Goal: Information Seeking & Learning: Compare options

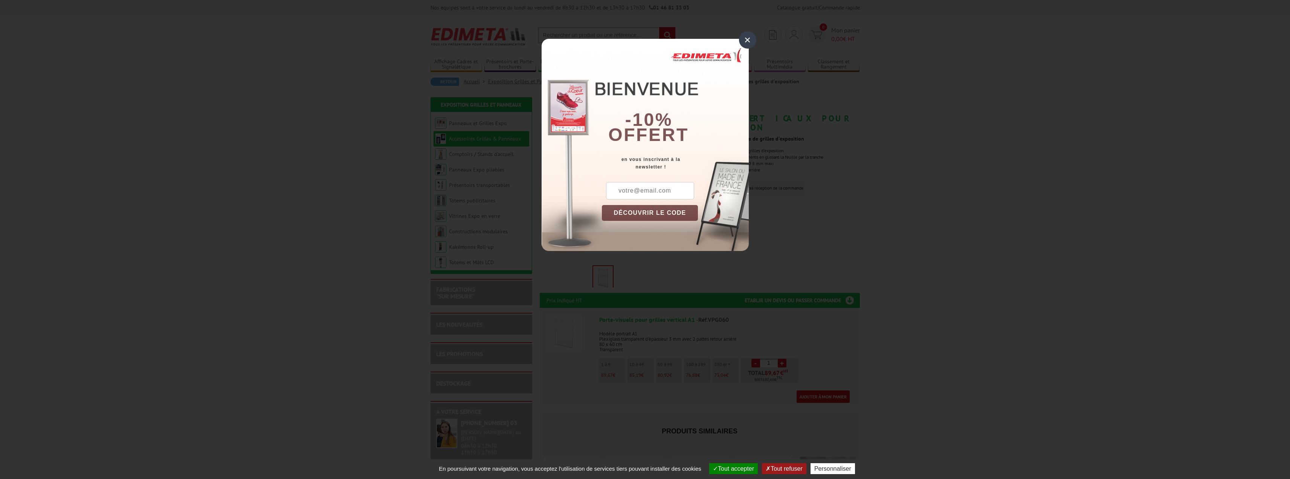
click at [752, 39] on div "×" at bounding box center [747, 39] width 17 height 17
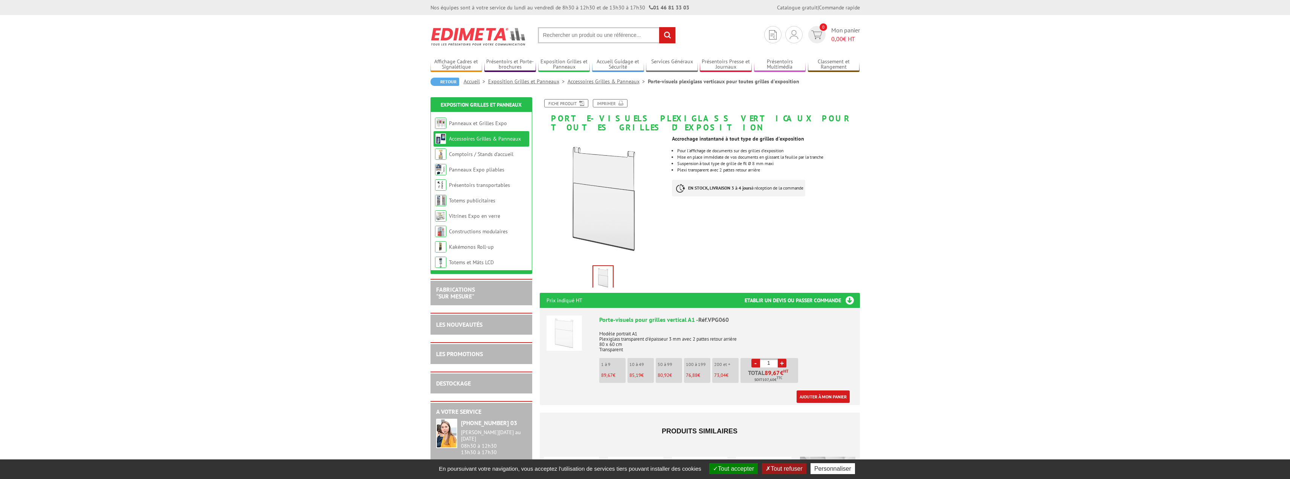
click at [475, 138] on link "Accessoires Grilles & Panneaux" at bounding box center [485, 138] width 72 height 7
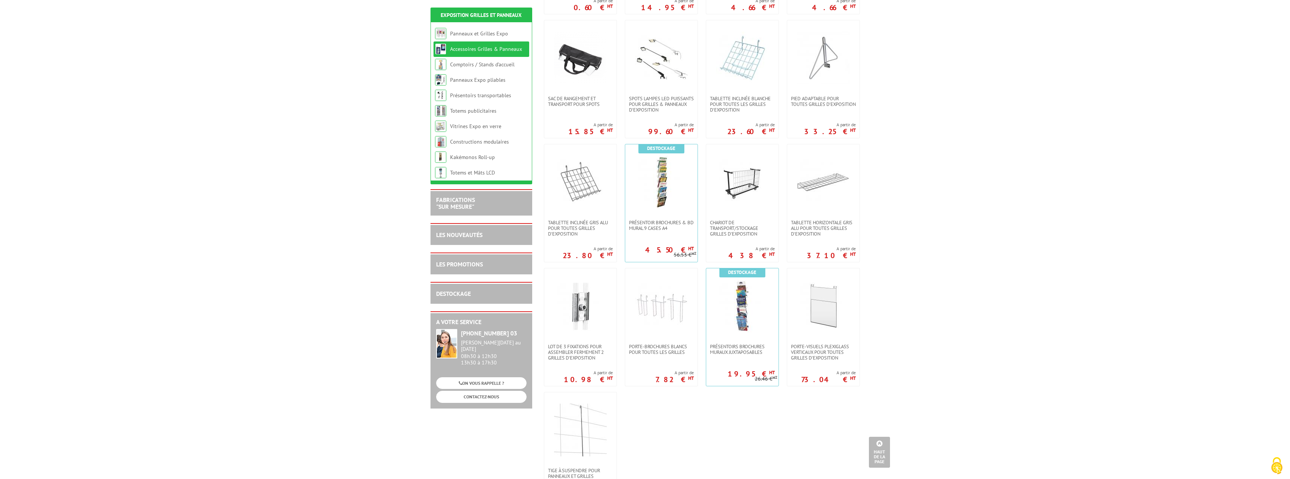
scroll to position [301, 0]
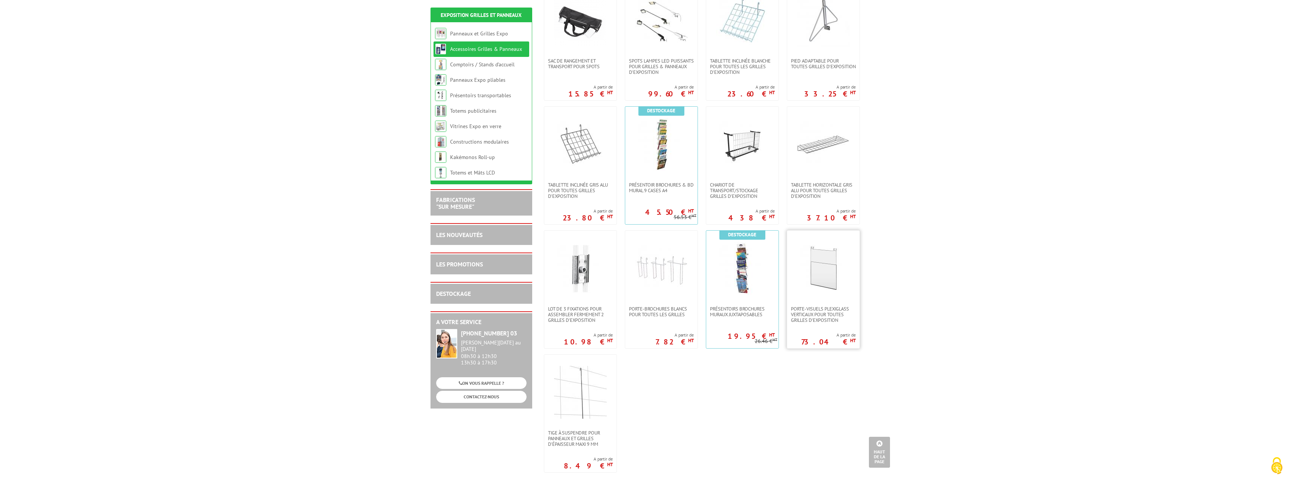
click at [827, 281] on img at bounding box center [823, 268] width 53 height 53
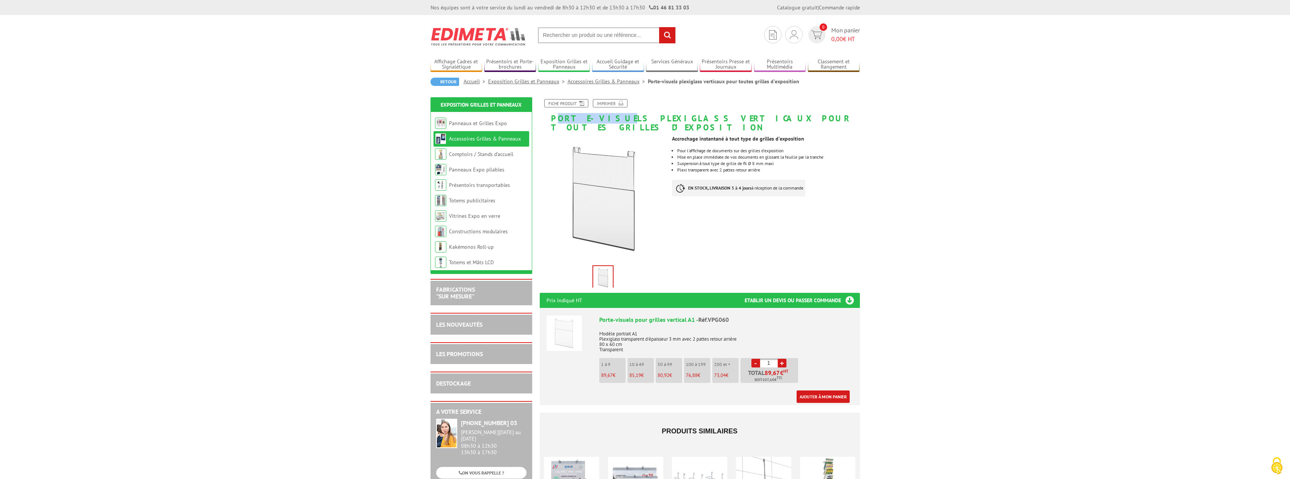
drag, startPoint x: 553, startPoint y: 119, endPoint x: 599, endPoint y: 120, distance: 46.0
click at [599, 120] on h1 "Porte-visuels plexiglass verticaux pour toutes grilles d'exposition" at bounding box center [699, 115] width 331 height 33
click at [549, 119] on h1 "Porte-visuels plexiglass verticaux pour toutes grilles d'exposition" at bounding box center [699, 115] width 331 height 33
drag, startPoint x: 551, startPoint y: 118, endPoint x: 606, endPoint y: 118, distance: 54.6
click at [606, 118] on h1 "Porte-visuels plexiglass verticaux pour toutes grilles d'exposition" at bounding box center [699, 115] width 331 height 33
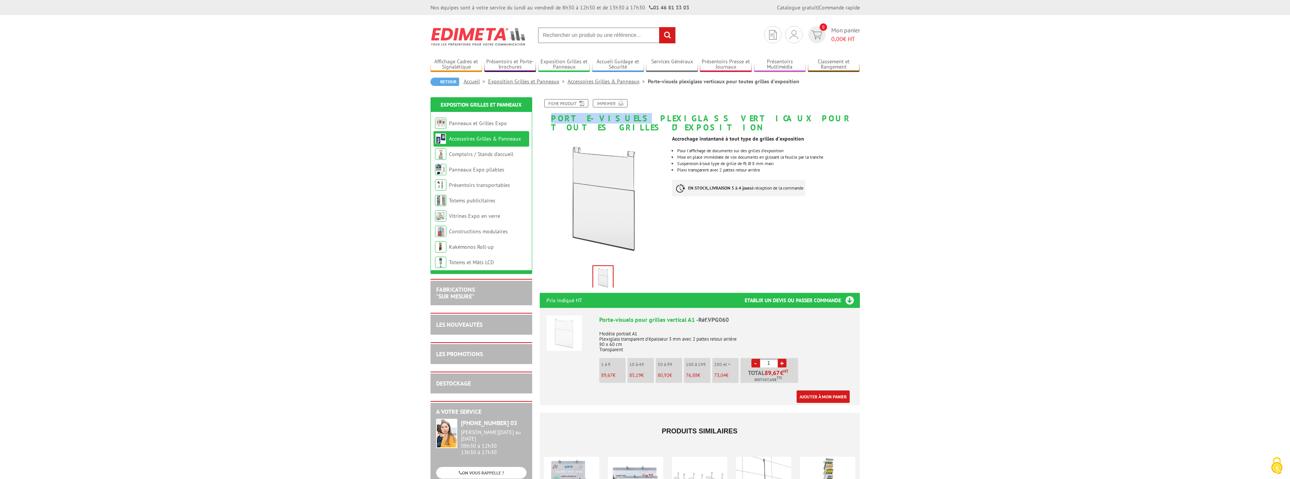
copy h1 "Porte-visuels"
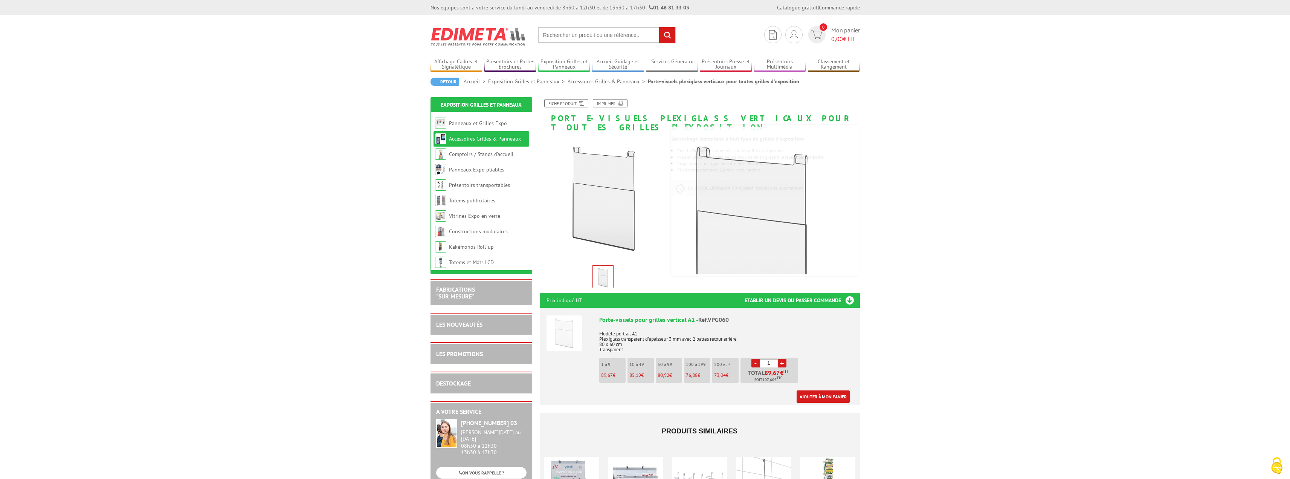
drag, startPoint x: 590, startPoint y: 30, endPoint x: 589, endPoint y: 36, distance: 6.5
click at [590, 31] on input "text" at bounding box center [607, 35] width 138 height 16
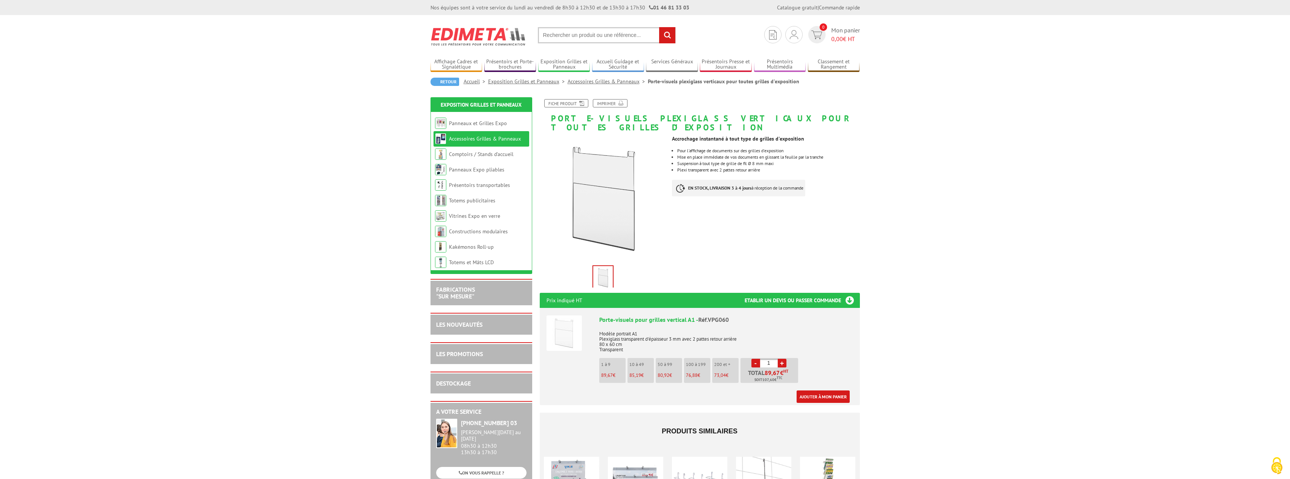
drag, startPoint x: 589, startPoint y: 36, endPoint x: 575, endPoint y: 35, distance: 14.0
click at [575, 35] on input "text" at bounding box center [607, 35] width 138 height 16
paste input "Porte-visuels"
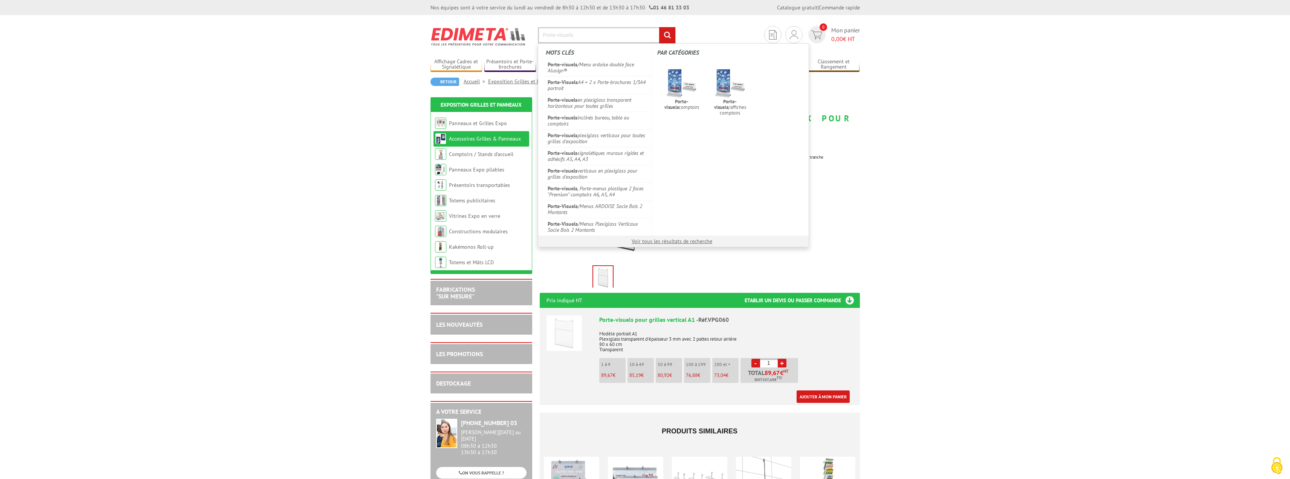
type input "Porte-visuels"
click at [659, 27] on input "rechercher" at bounding box center [667, 35] width 16 height 16
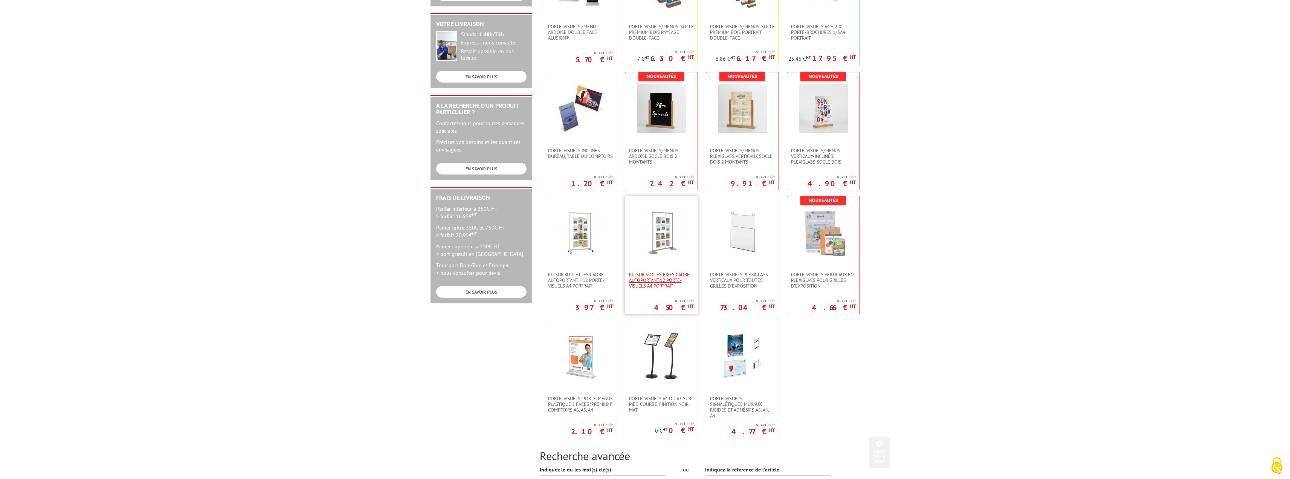
scroll to position [188, 0]
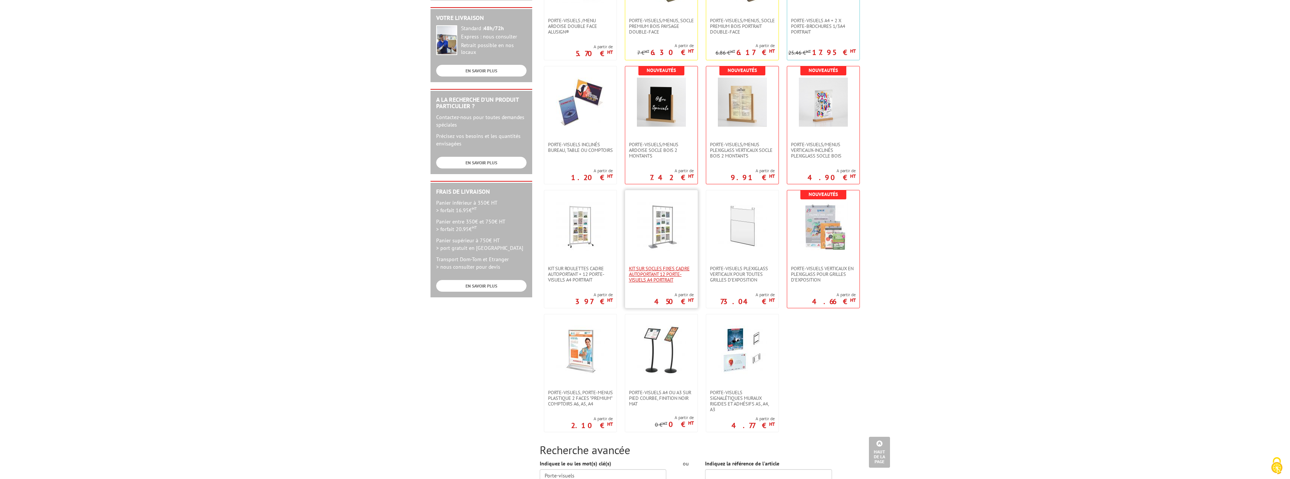
click at [660, 276] on span "Kit sur socles fixes cadre autoportant 12 porte-visuels A4 portrait" at bounding box center [661, 274] width 65 height 17
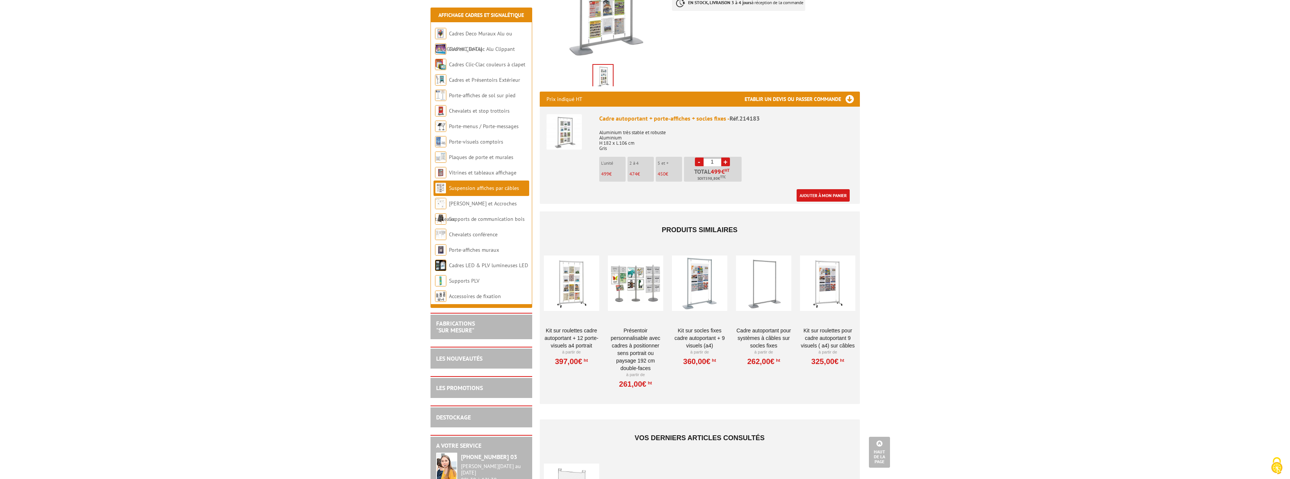
scroll to position [151, 0]
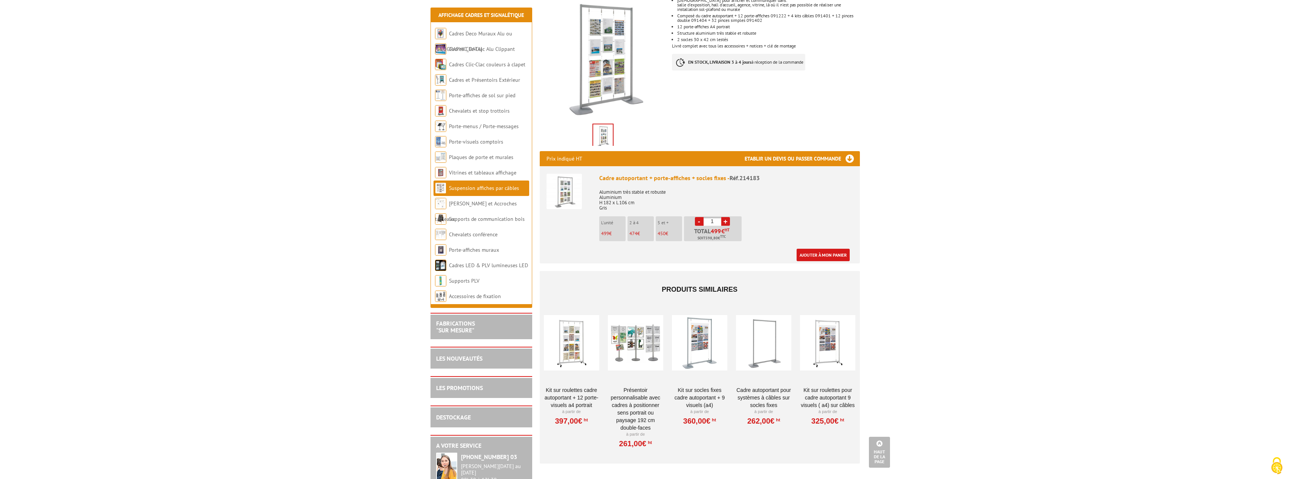
click at [697, 386] on link "Kit sur socles fixes Cadre autoportant + 9 visuels (A4)" at bounding box center [699, 397] width 55 height 23
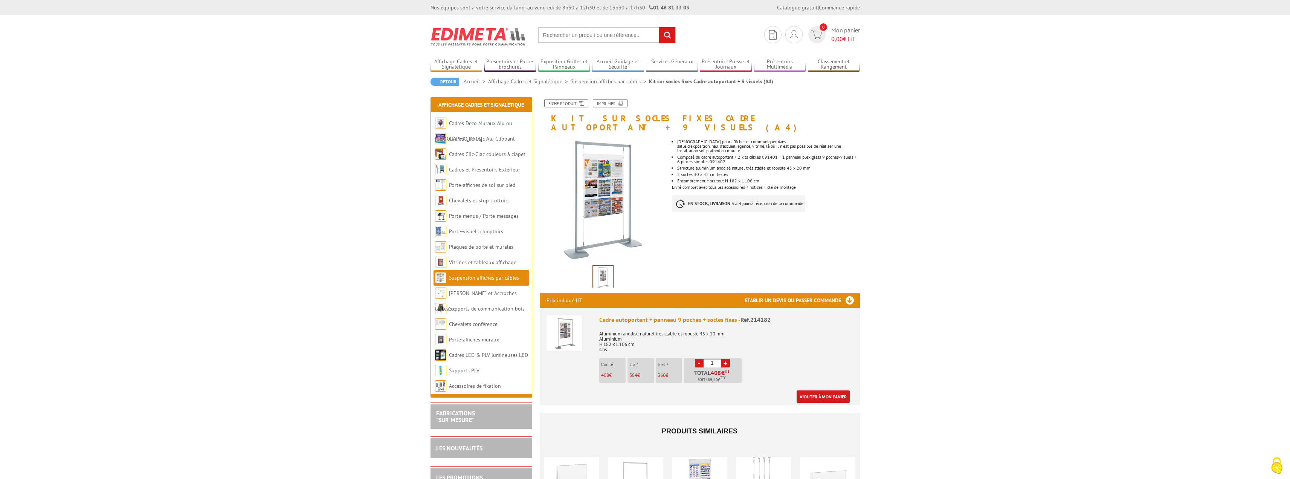
click at [590, 81] on link "Suspension affiches par câbles" at bounding box center [610, 81] width 78 height 7
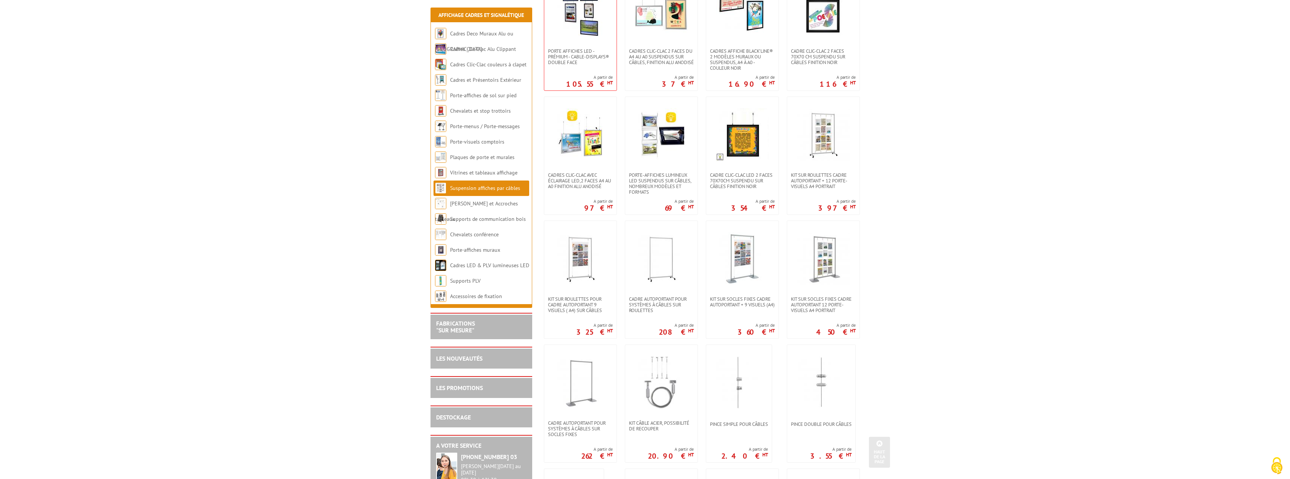
scroll to position [188, 0]
click at [820, 260] on img at bounding box center [823, 257] width 53 height 53
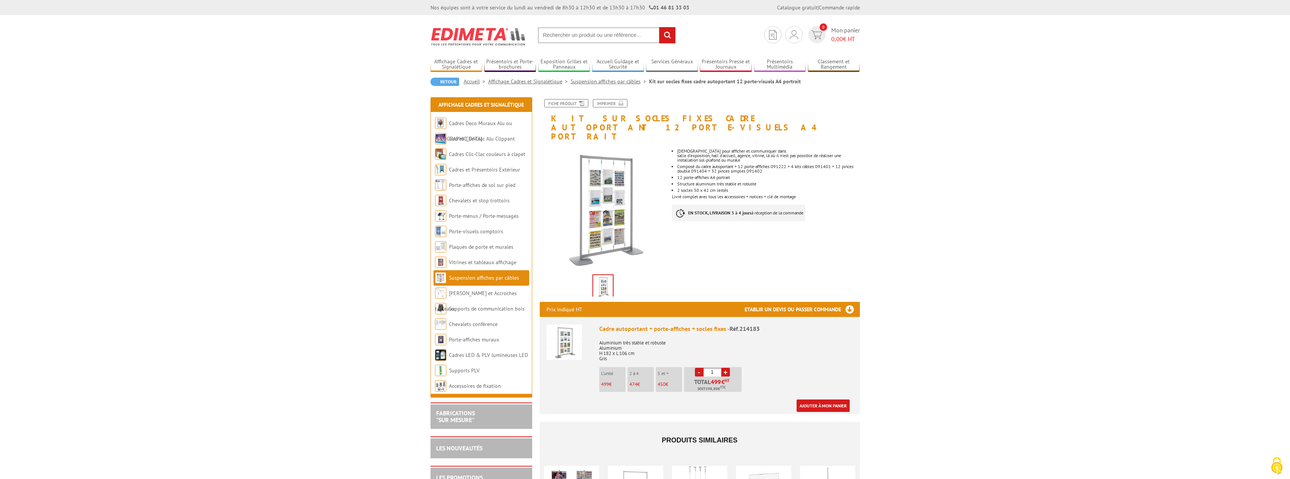
click at [500, 277] on link "Suspension affiches par câbles" at bounding box center [484, 277] width 70 height 7
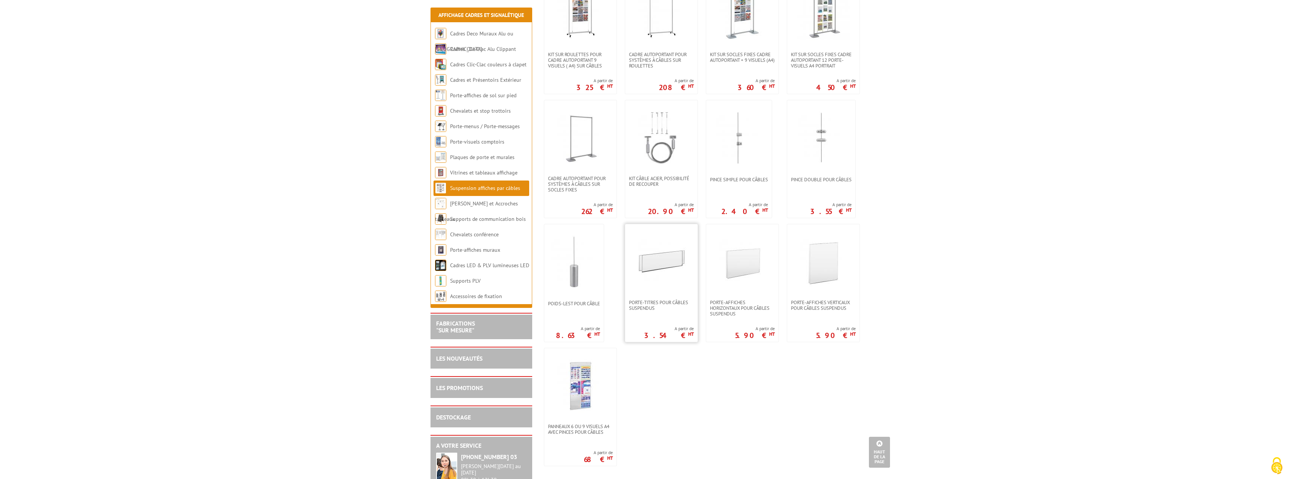
scroll to position [452, 0]
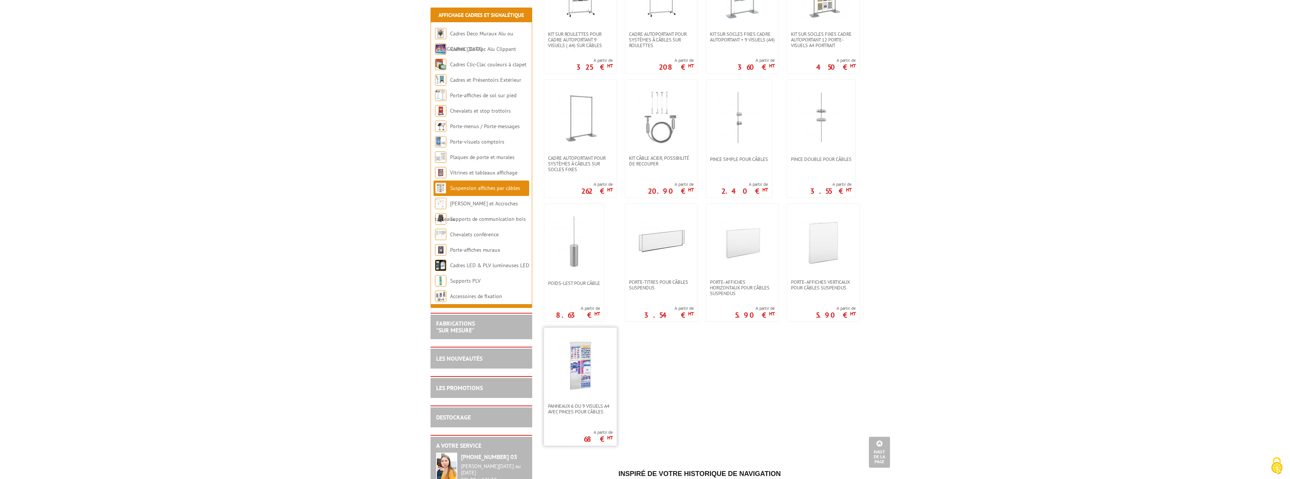
click at [584, 365] on img at bounding box center [580, 365] width 53 height 53
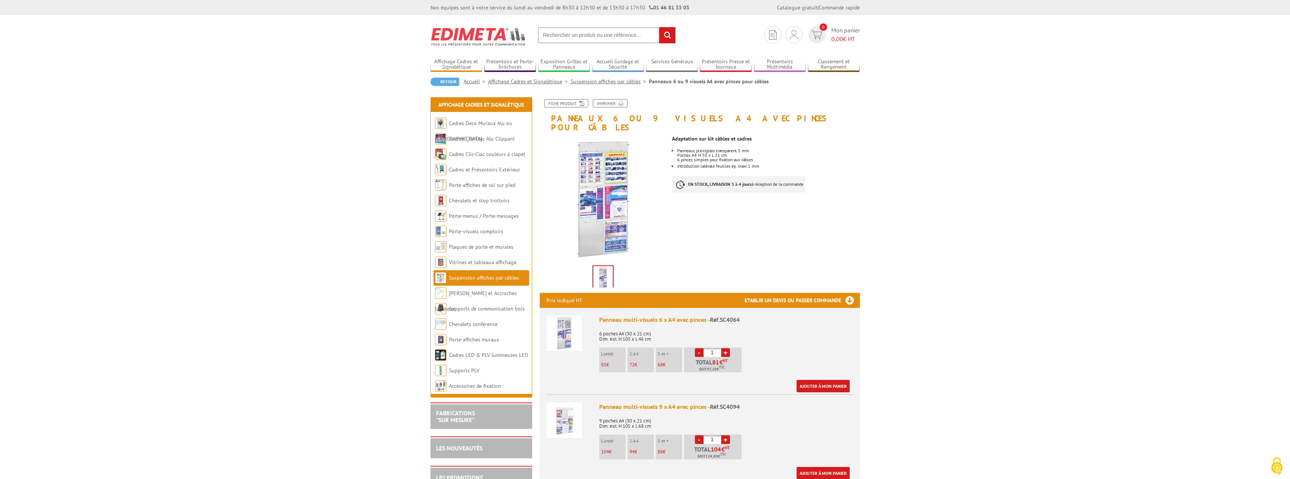
click at [562, 414] on img at bounding box center [563, 419] width 35 height 35
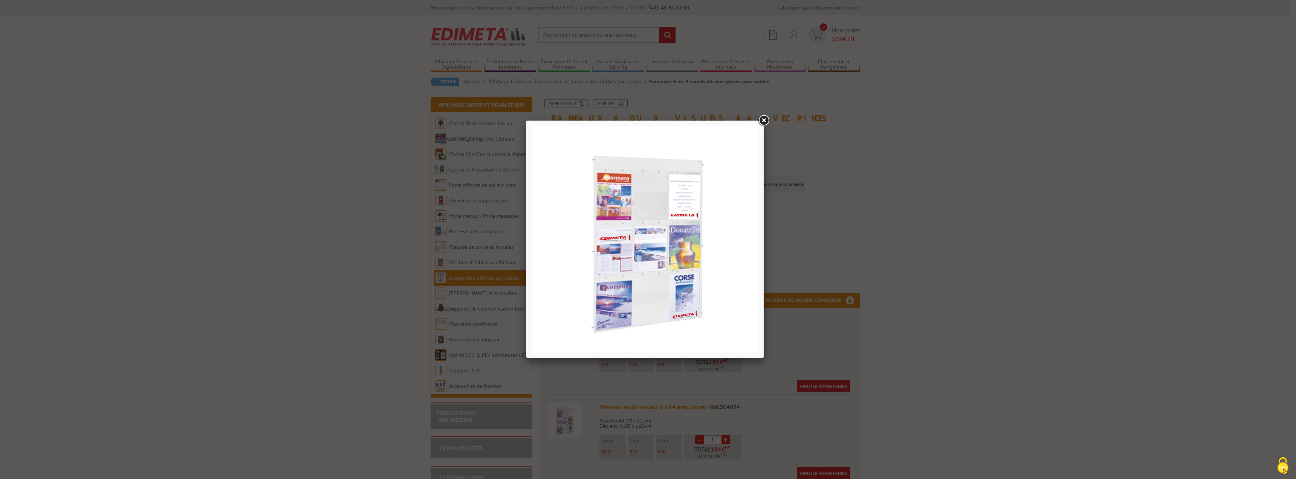
click at [763, 121] on link at bounding box center [764, 121] width 14 height 14
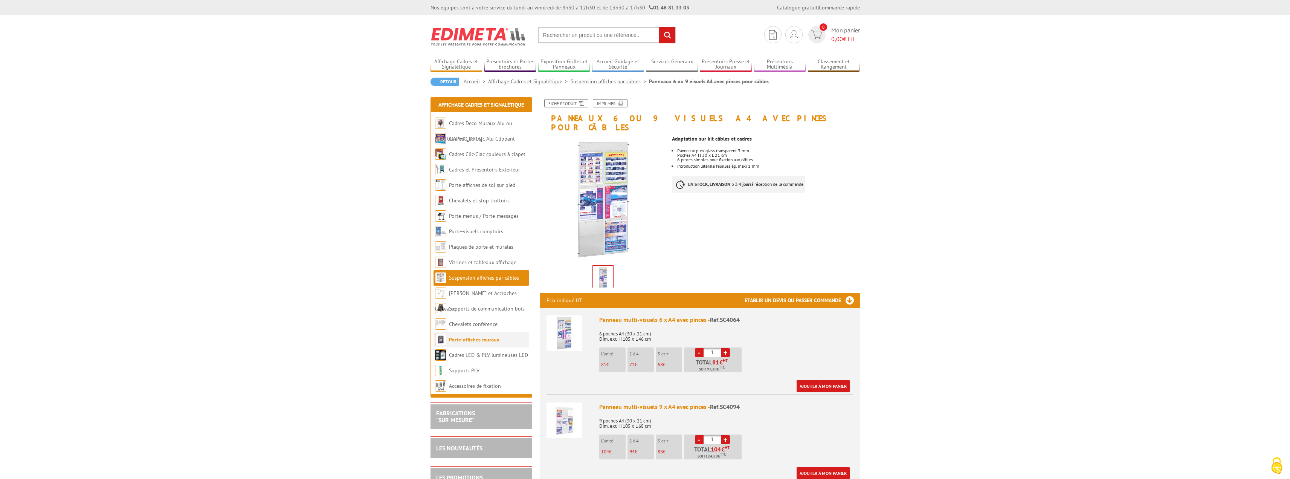
click at [470, 340] on link "Porte-affiches muraux" at bounding box center [474, 339] width 50 height 7
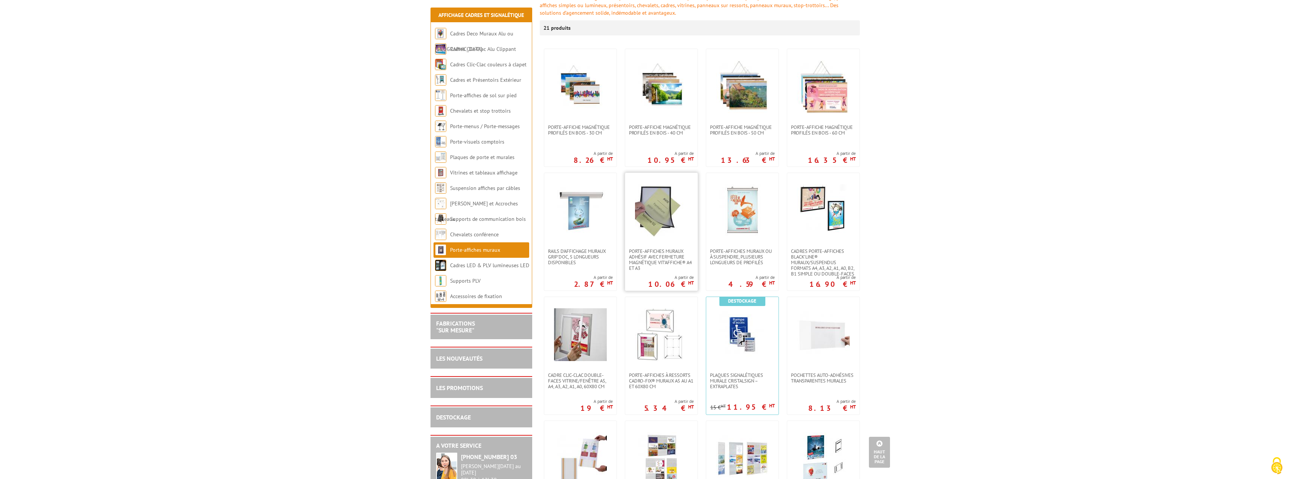
scroll to position [113, 0]
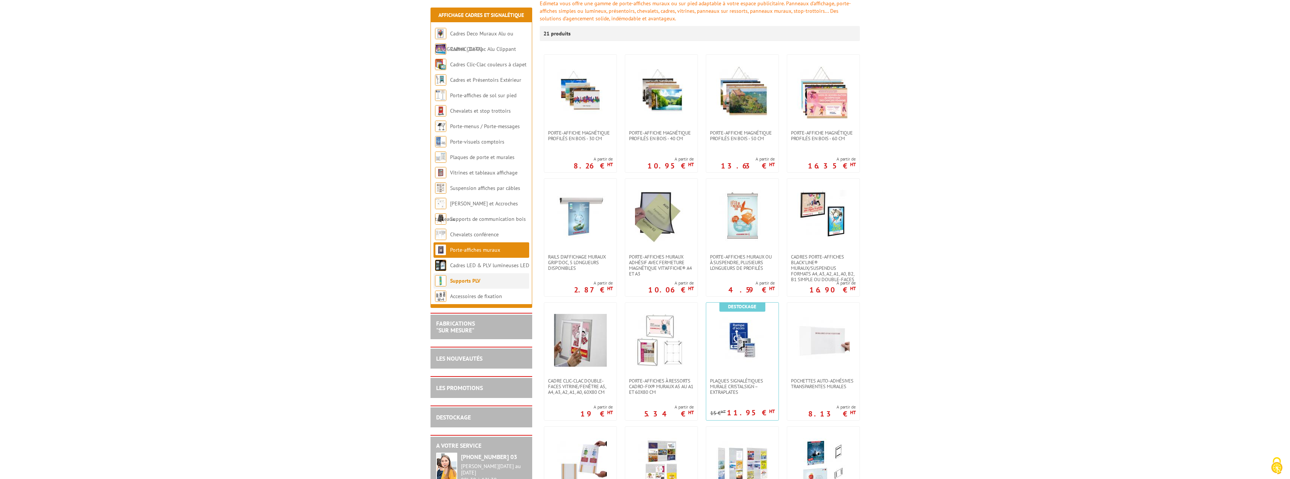
click at [462, 283] on link "Supports PLV" at bounding box center [465, 280] width 30 height 7
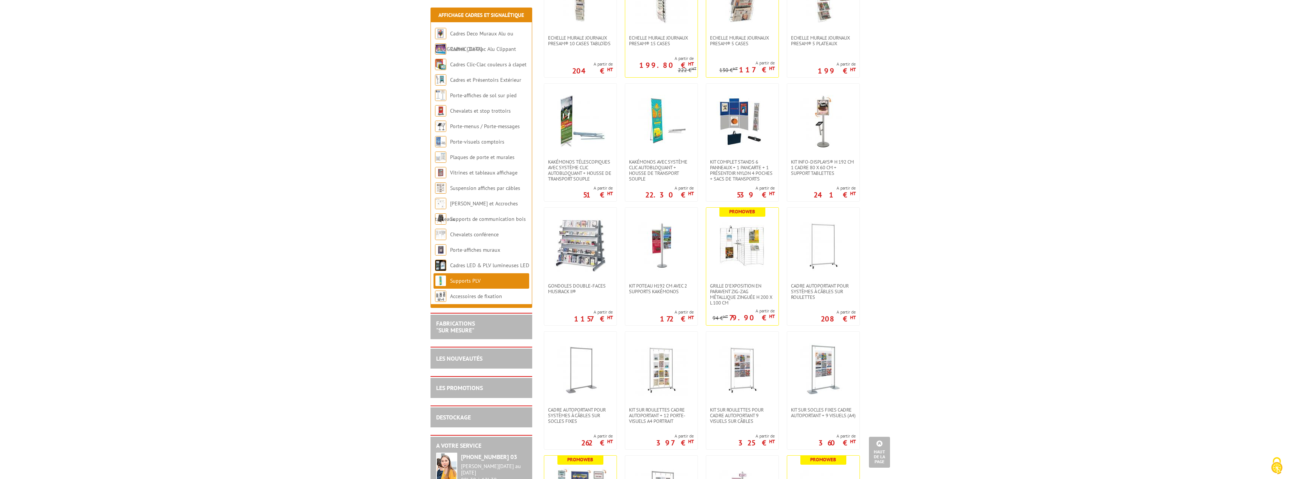
scroll to position [565, 0]
click at [729, 251] on img at bounding box center [742, 244] width 53 height 53
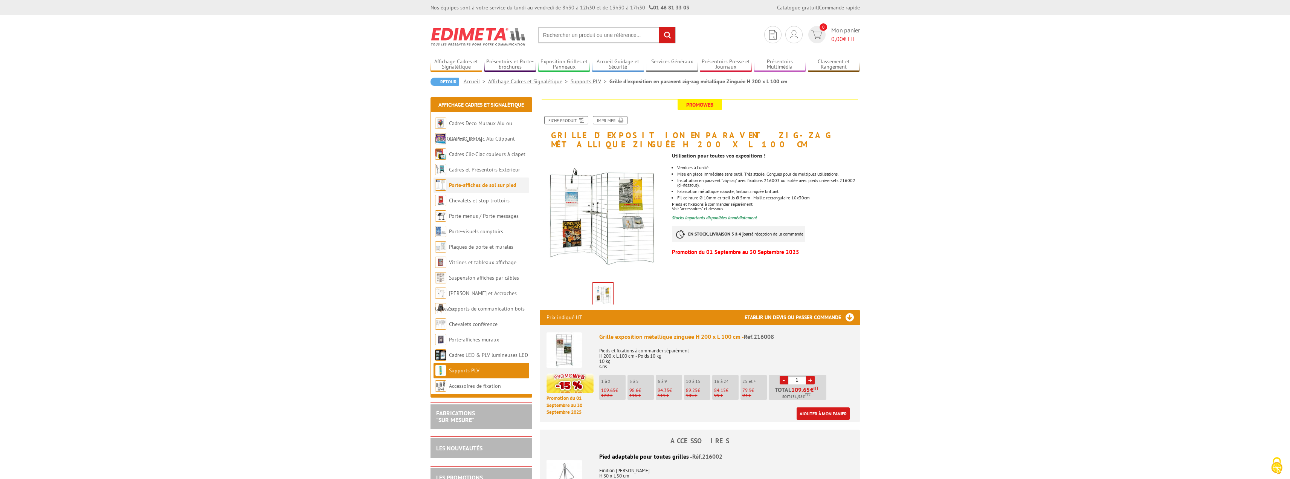
click at [467, 182] on link "Porte-affiches de sol sur pied" at bounding box center [482, 185] width 67 height 7
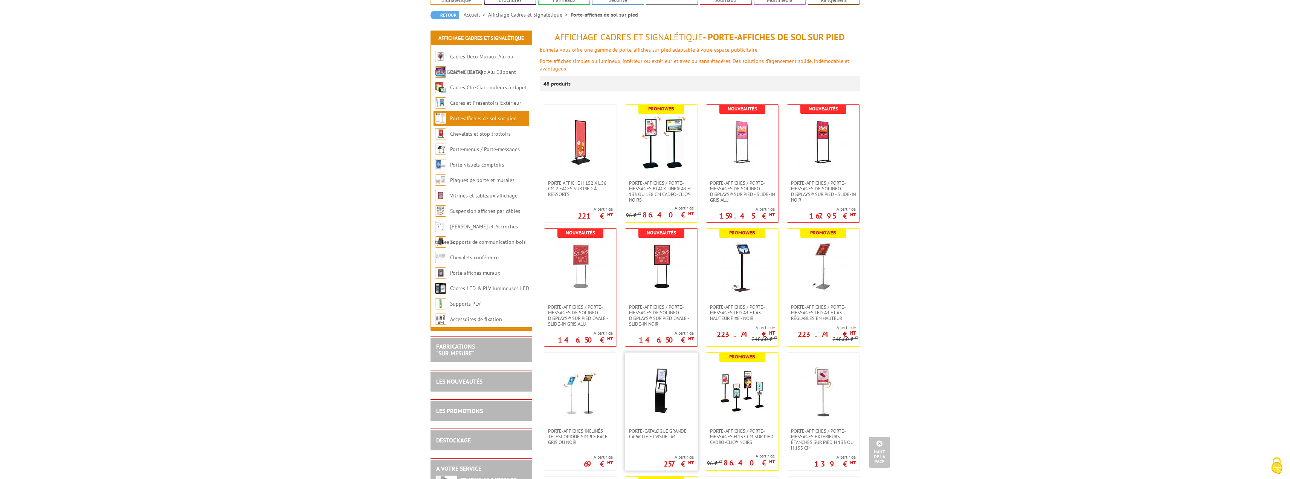
scroll to position [38, 0]
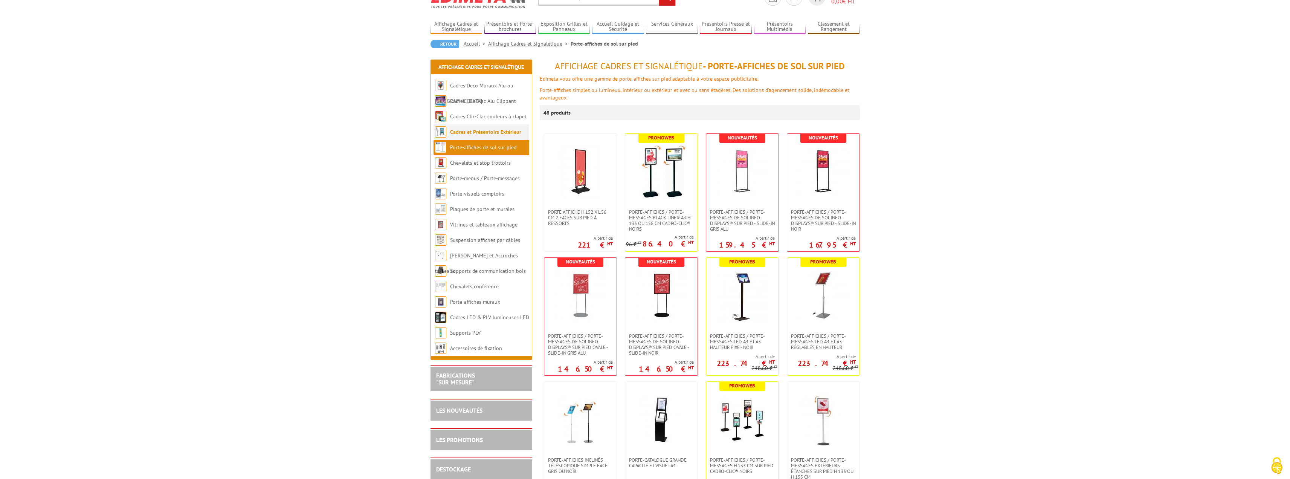
click at [483, 133] on link "Cadres et Présentoirs Extérieur" at bounding box center [485, 131] width 71 height 7
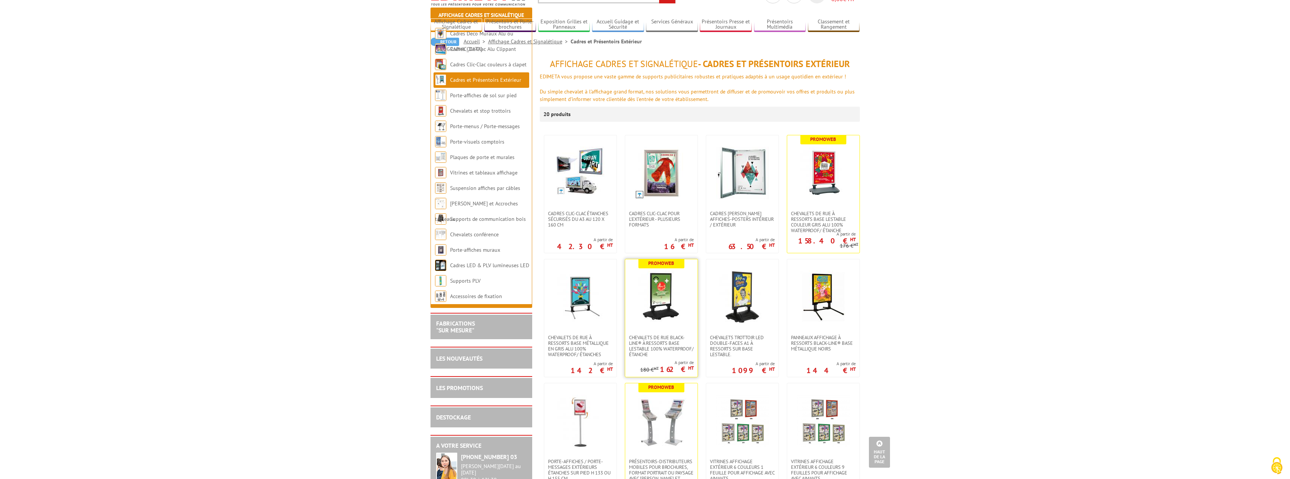
scroll to position [38, 0]
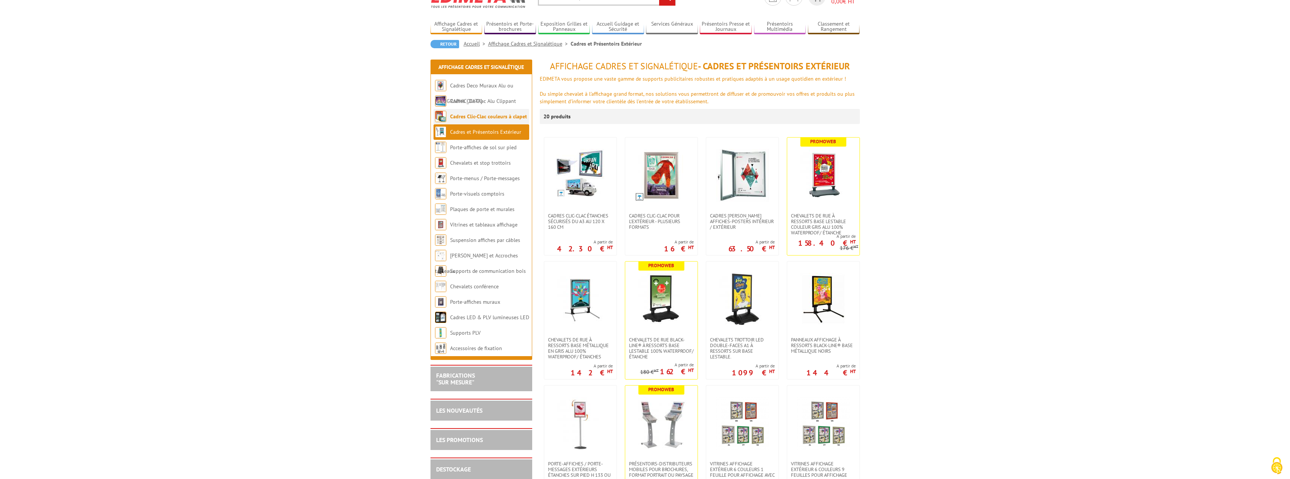
click at [469, 122] on li "Cadres Clic-Clac couleurs à clapet" at bounding box center [481, 116] width 96 height 15
click at [469, 117] on link "Cadres Clic-Clac couleurs à clapet" at bounding box center [488, 116] width 77 height 7
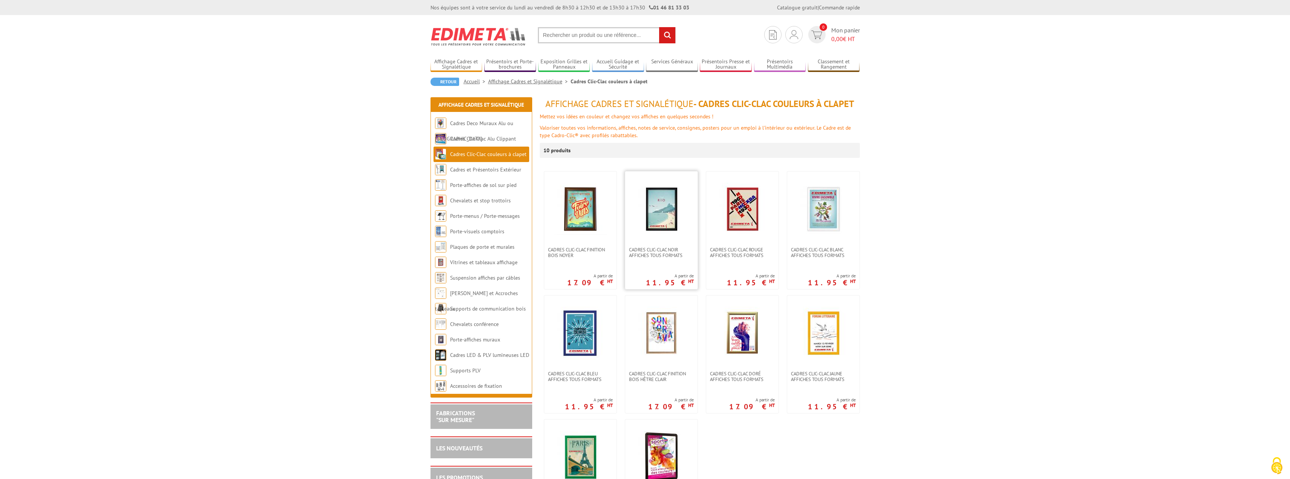
click at [666, 219] on img at bounding box center [661, 209] width 53 height 53
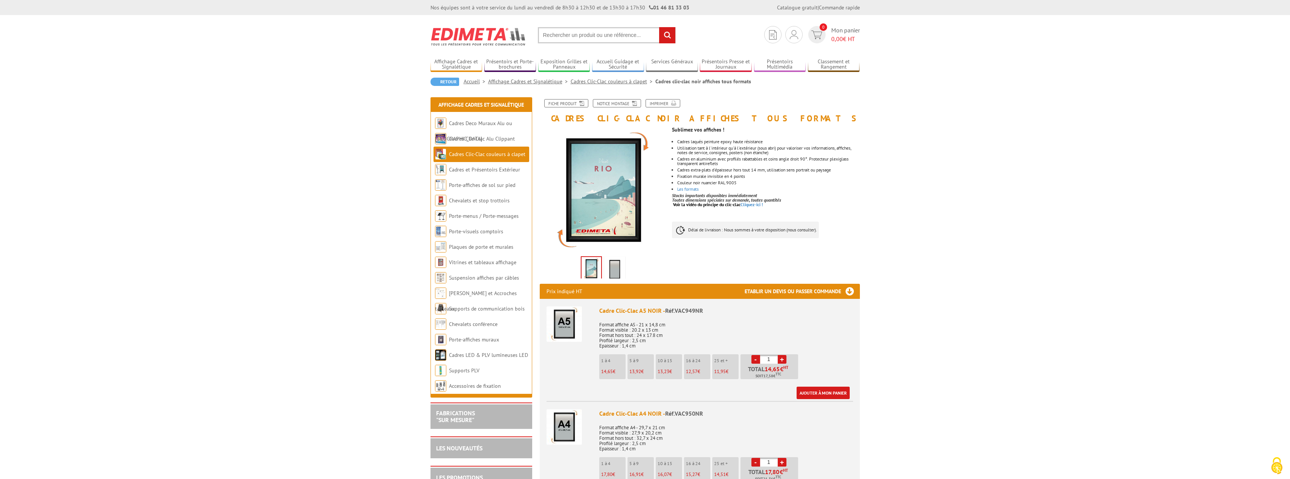
click at [614, 267] on img at bounding box center [615, 269] width 18 height 23
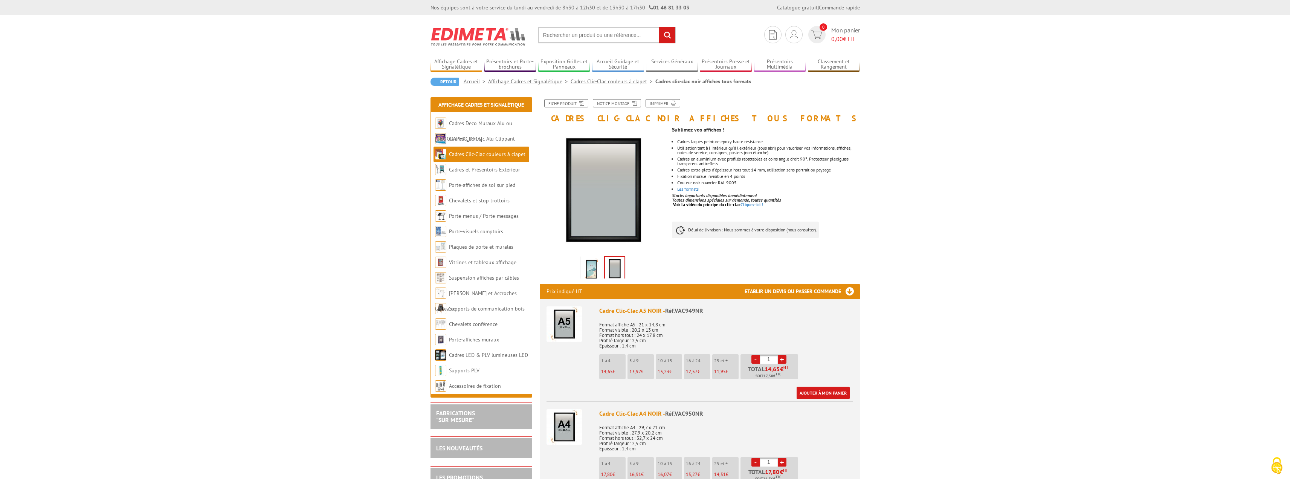
click at [588, 267] on img at bounding box center [591, 269] width 18 height 23
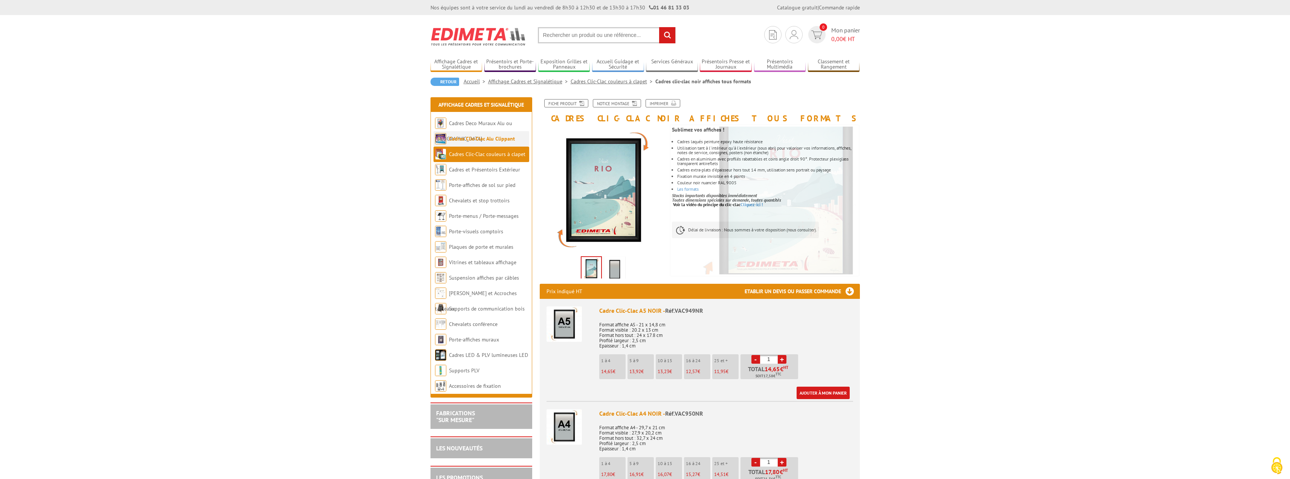
click at [474, 138] on link "Cadres Clic-Clac Alu Clippant" at bounding box center [482, 138] width 66 height 7
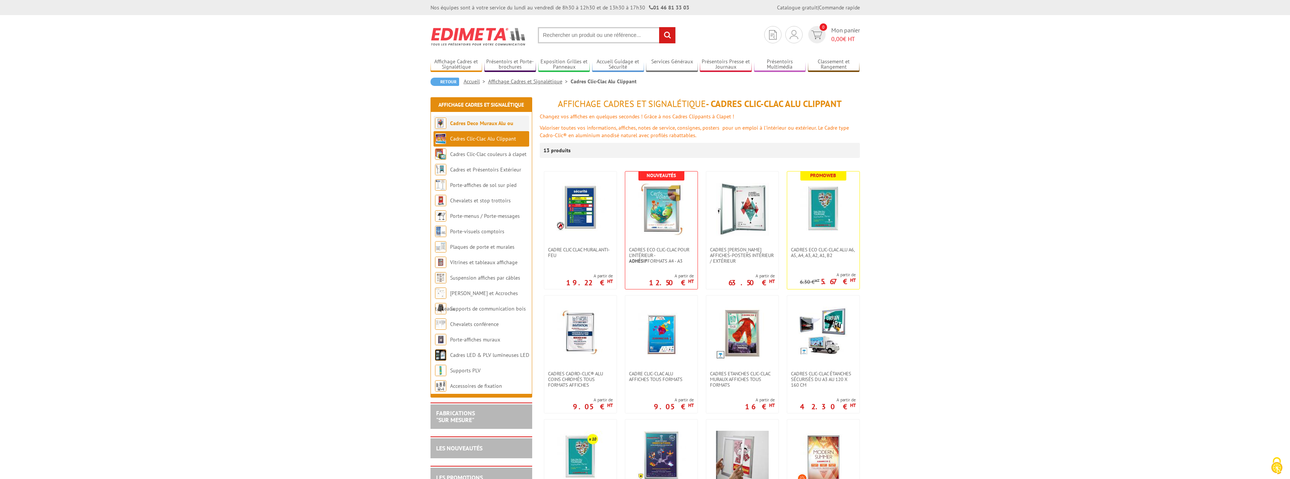
click at [474, 119] on li "Cadres Deco Muraux Alu ou [GEOGRAPHIC_DATA]" at bounding box center [481, 123] width 96 height 15
click at [474, 123] on link "Cadres Deco Muraux Alu ou [GEOGRAPHIC_DATA]" at bounding box center [474, 131] width 78 height 22
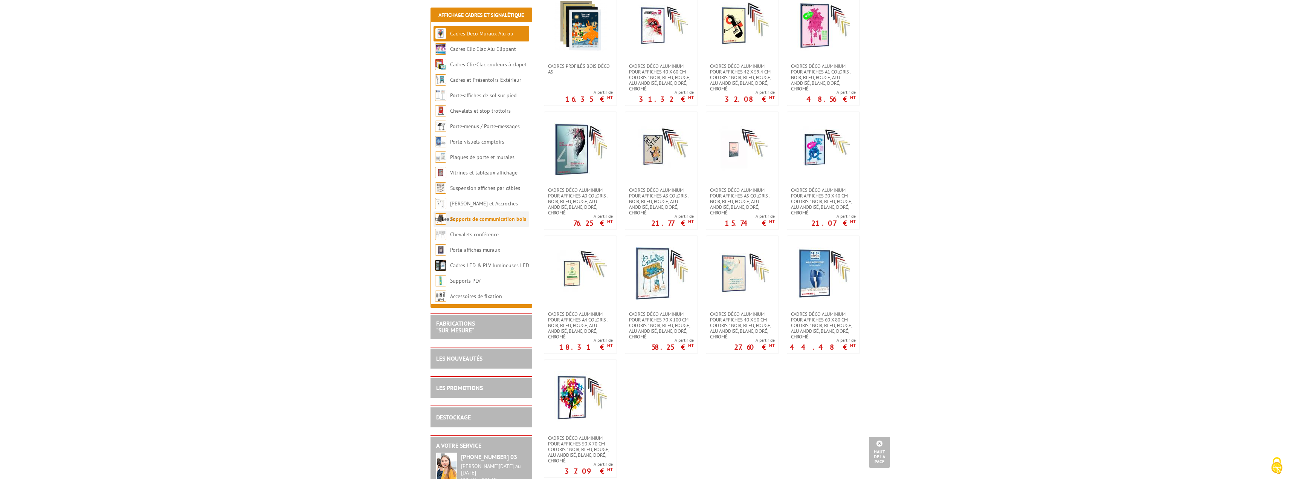
scroll to position [565, 0]
click at [469, 172] on link "Vitrines et tableaux affichage" at bounding box center [484, 172] width 68 height 7
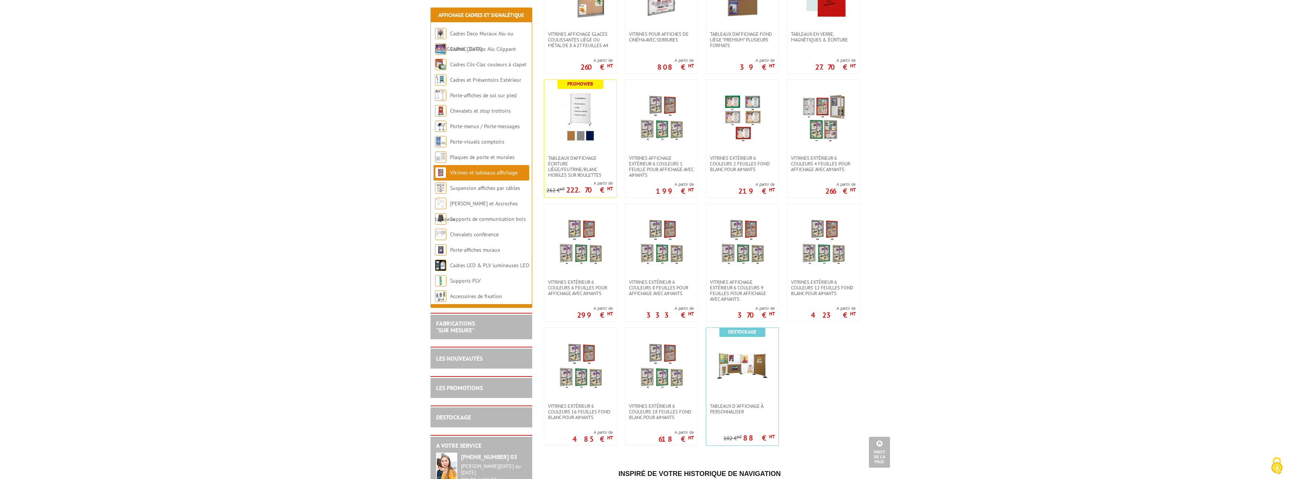
scroll to position [603, 0]
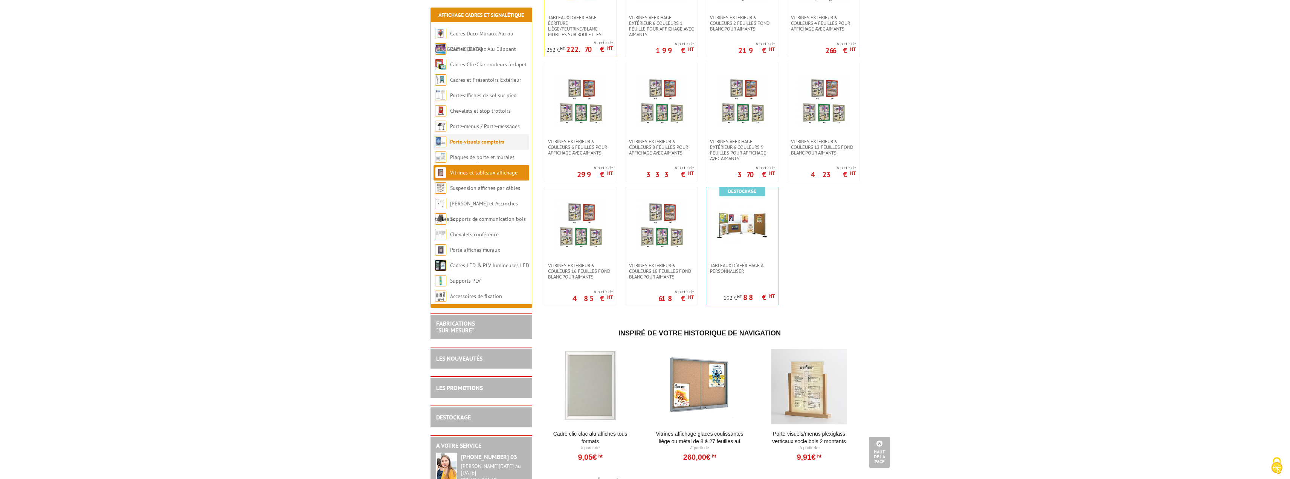
click at [473, 140] on link "Porte-visuels comptoirs" at bounding box center [477, 141] width 54 height 7
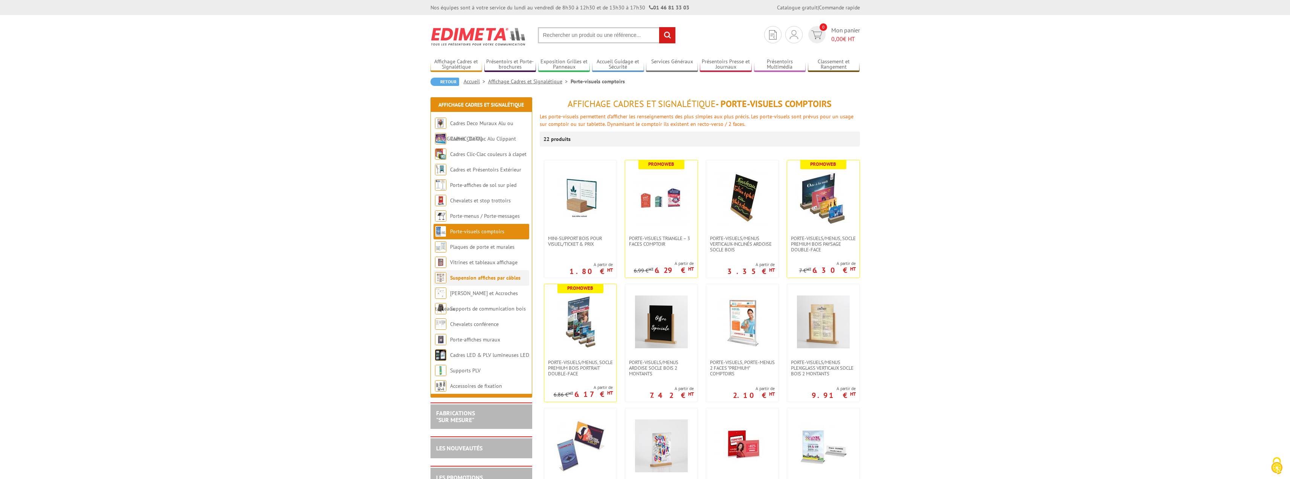
click at [478, 276] on link "Suspension affiches par câbles" at bounding box center [485, 277] width 70 height 7
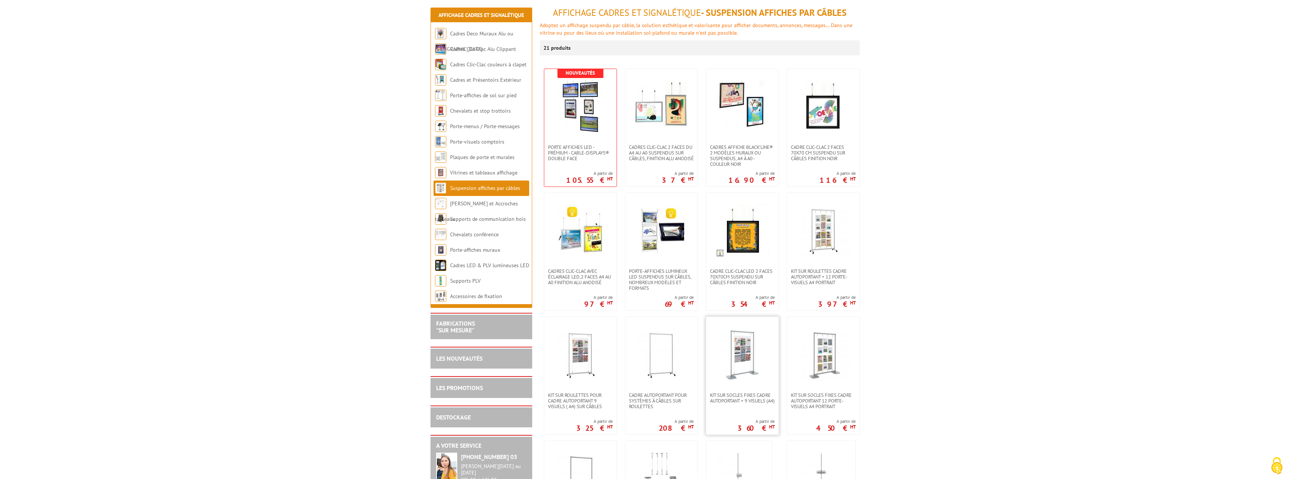
scroll to position [113, 0]
